Goal: Information Seeking & Learning: Learn about a topic

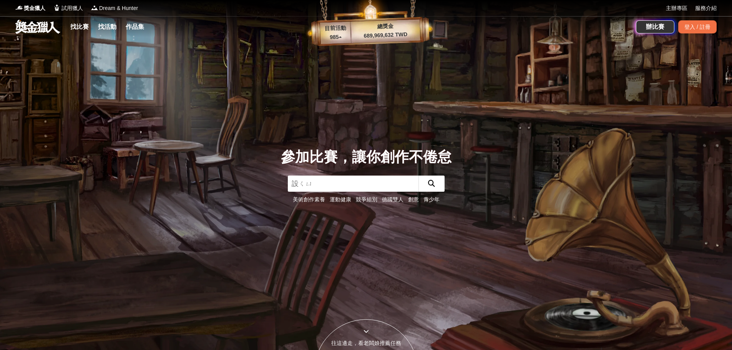
type input "社區"
click button "submit" at bounding box center [431, 184] width 26 height 16
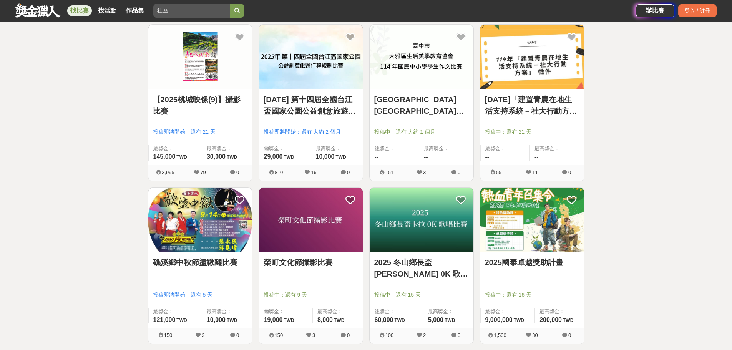
scroll to position [154, 0]
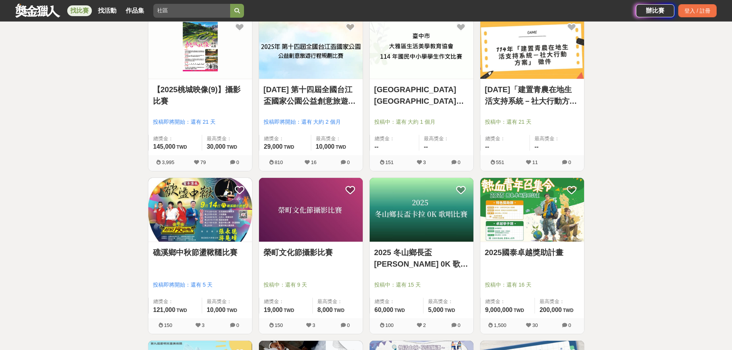
click at [511, 256] on link "2025國泰卓越獎助計畫" at bounding box center [532, 253] width 94 height 12
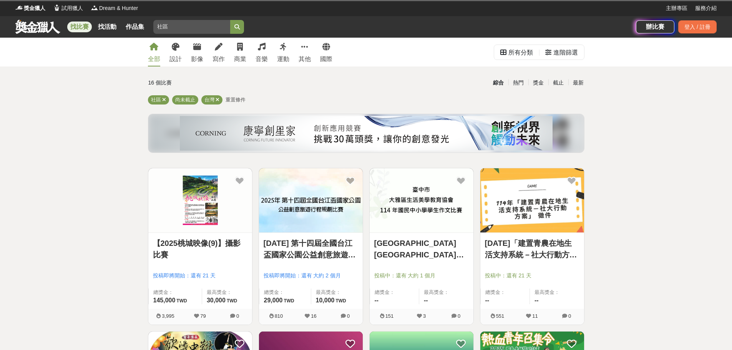
scroll to position [154, 0]
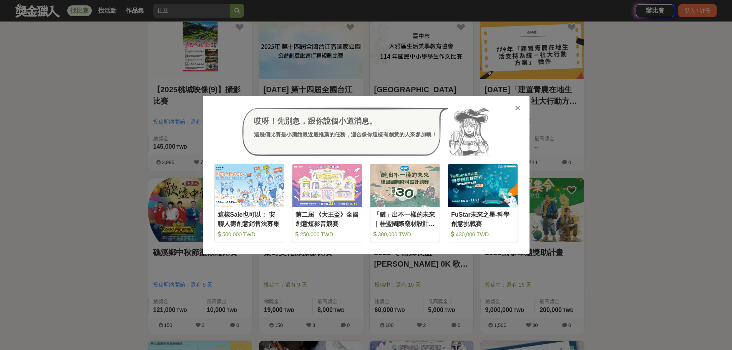
click at [519, 107] on icon at bounding box center [518, 108] width 6 height 8
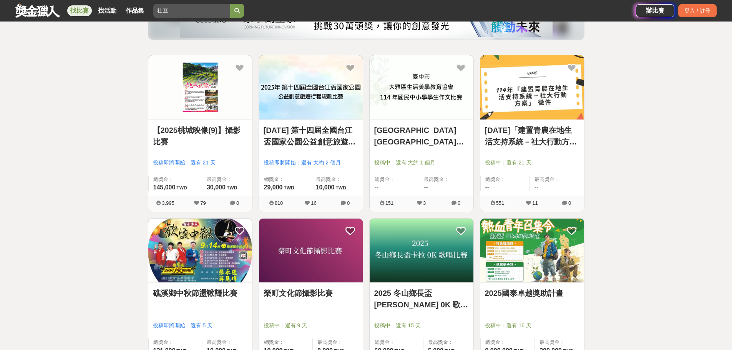
scroll to position [0, 0]
